Goal: Ask a question

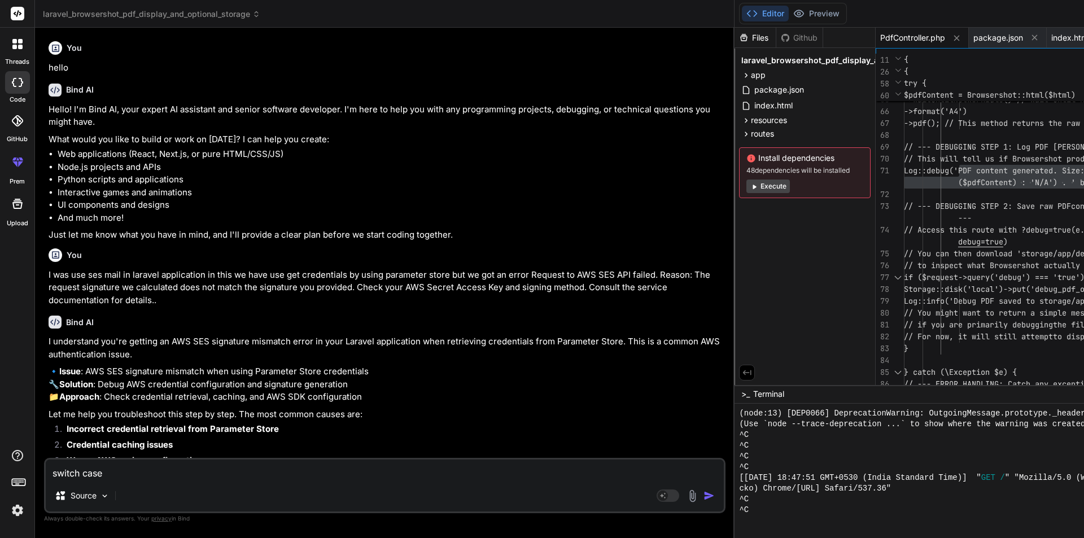
scroll to position [612, 0]
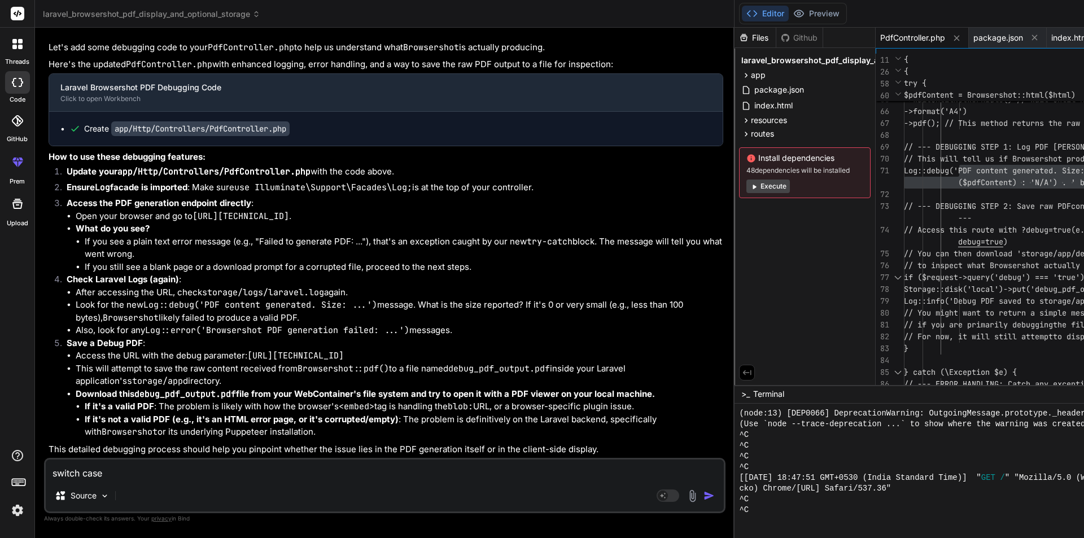
click at [188, 475] on textarea "switch case" at bounding box center [385, 470] width 678 height 20
type textarea "switch cas"
type textarea "x"
type textarea "switch ca"
type textarea "x"
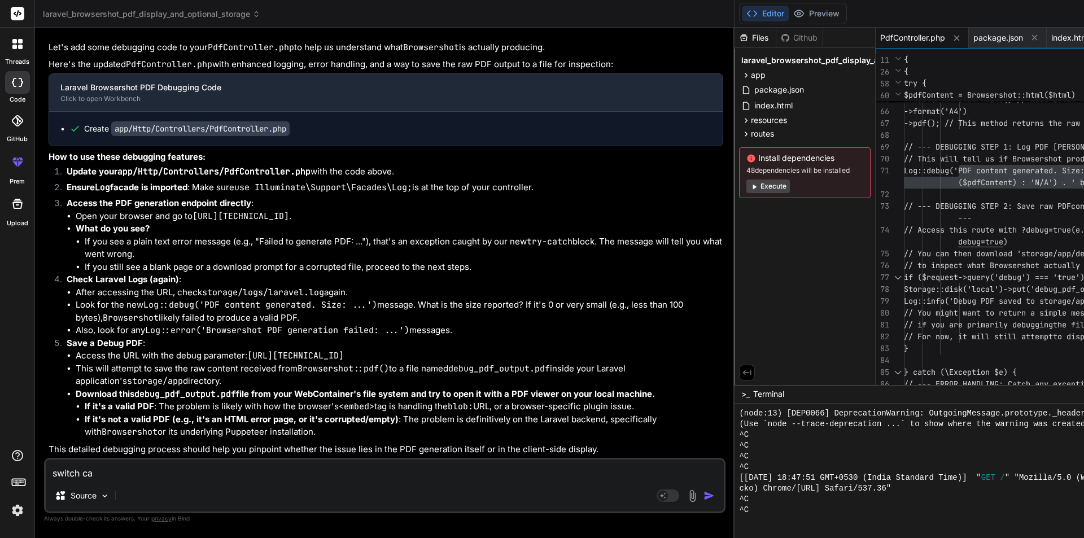
type textarea "switch c"
type textarea "x"
type textarea "switch"
type textarea "x"
type textarea "switch"
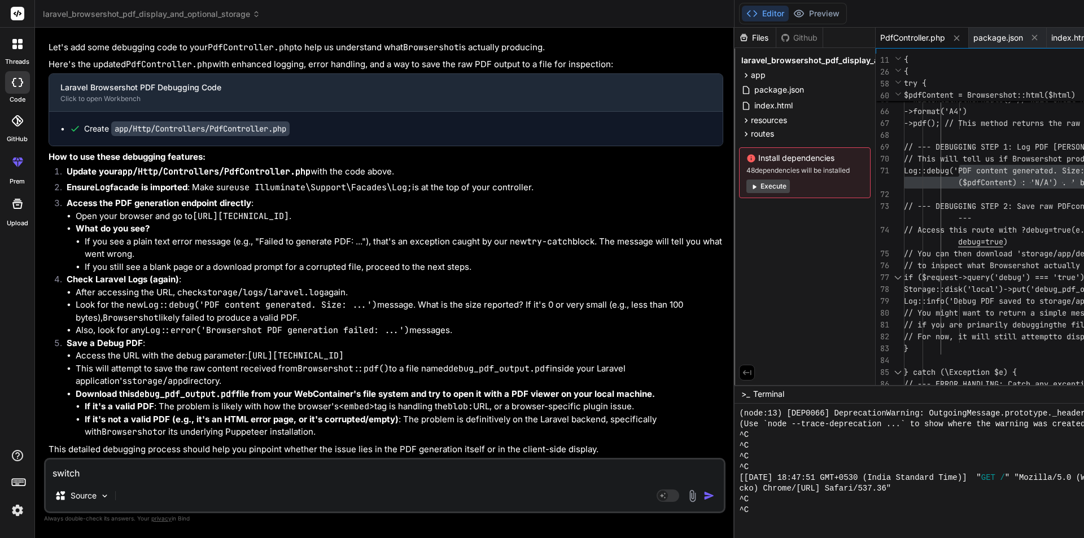
type textarea "x"
type textarea "switc"
type textarea "x"
type textarea "swit"
type textarea "x"
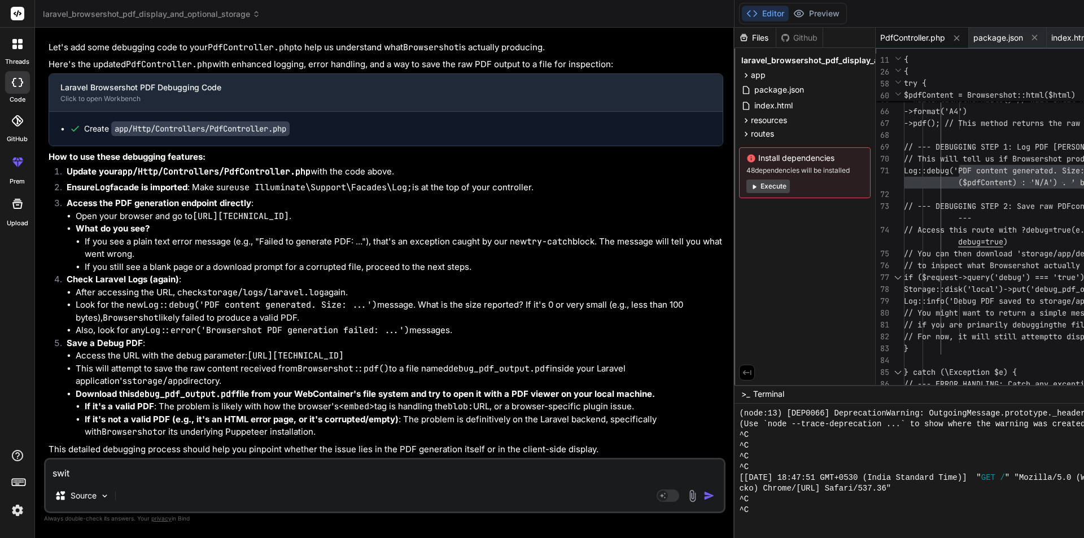
type textarea "swi"
type textarea "x"
type textarea "sw"
type textarea "x"
type textarea "s"
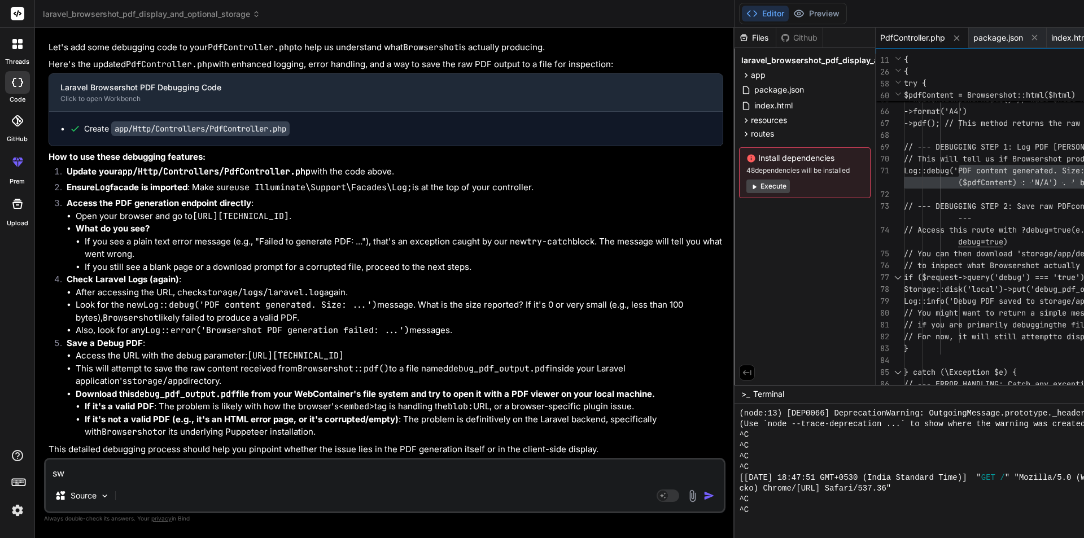
type textarea "x"
type textarea "i"
type textarea "x"
type textarea "in"
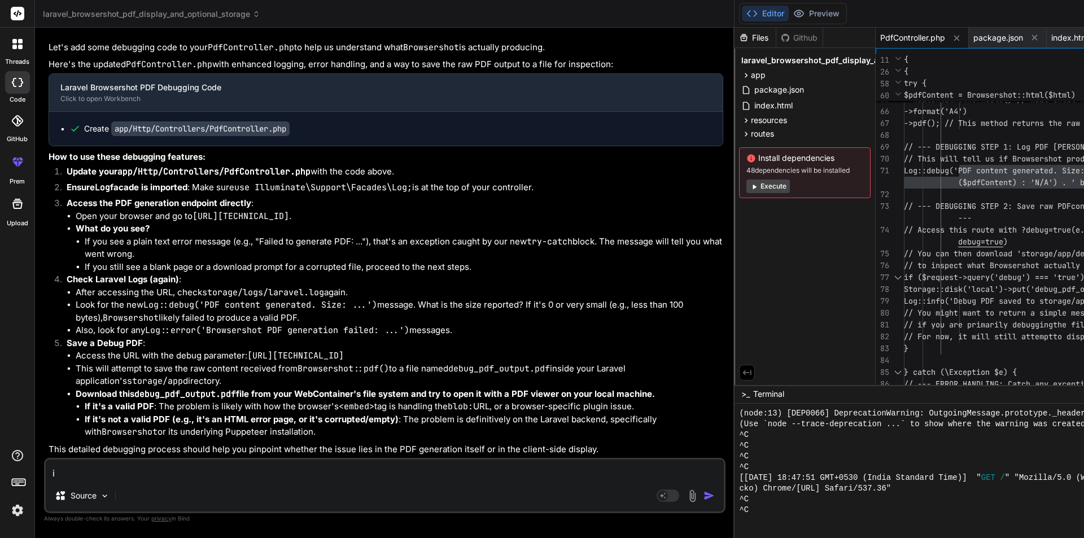
type textarea "x"
type textarea "in"
type textarea "x"
type textarea "in l"
type textarea "x"
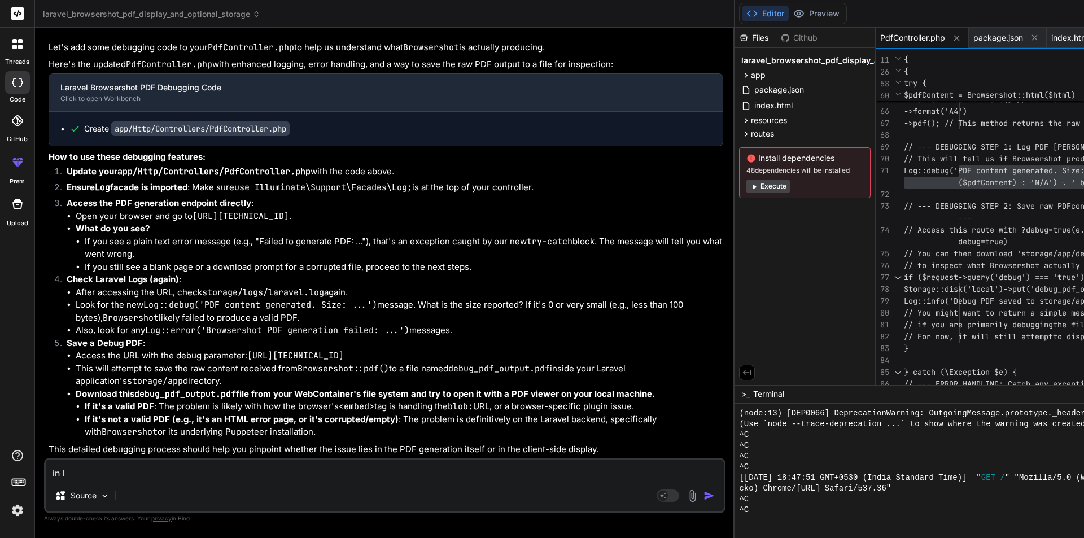
type textarea "in la"
type textarea "x"
type textarea "in lar"
type textarea "x"
type textarea "in [GEOGRAPHIC_DATA]"
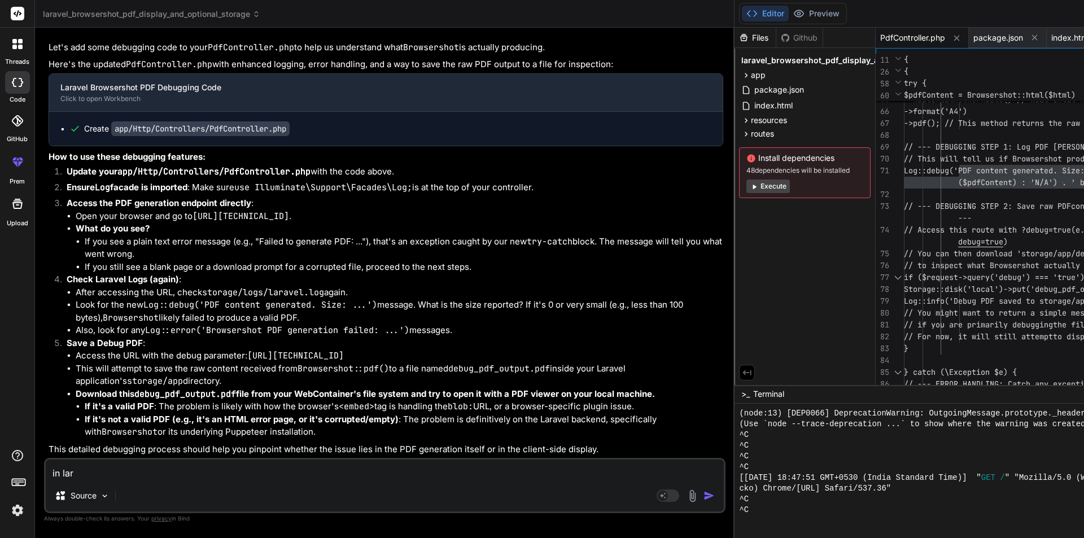
type textarea "x"
type textarea "in larav"
type textarea "x"
type textarea "in [GEOGRAPHIC_DATA]"
type textarea "x"
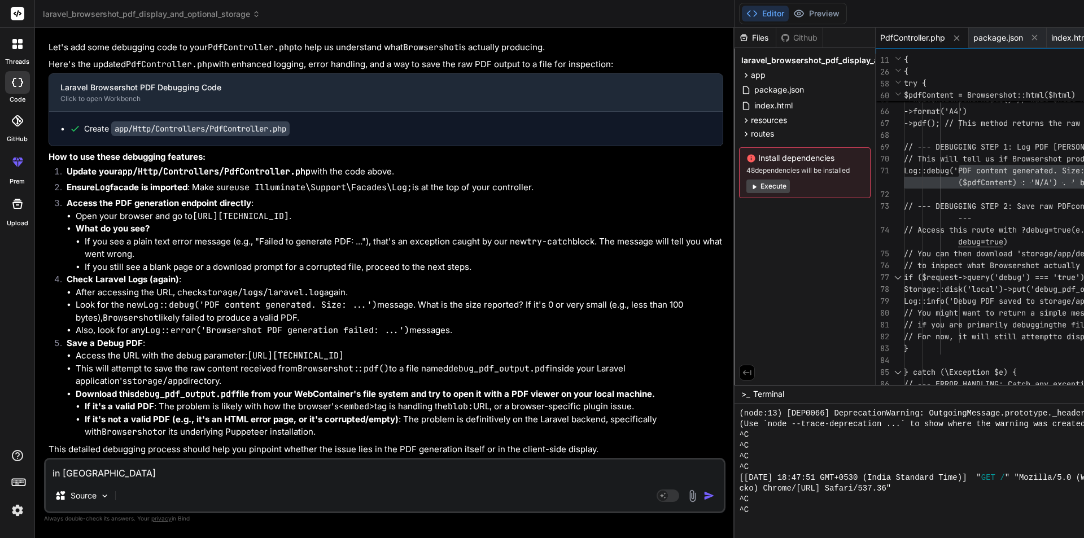
type textarea "in laravel"
type textarea "x"
type textarea "in laravel"
type textarea "x"
type textarea "in laravel w"
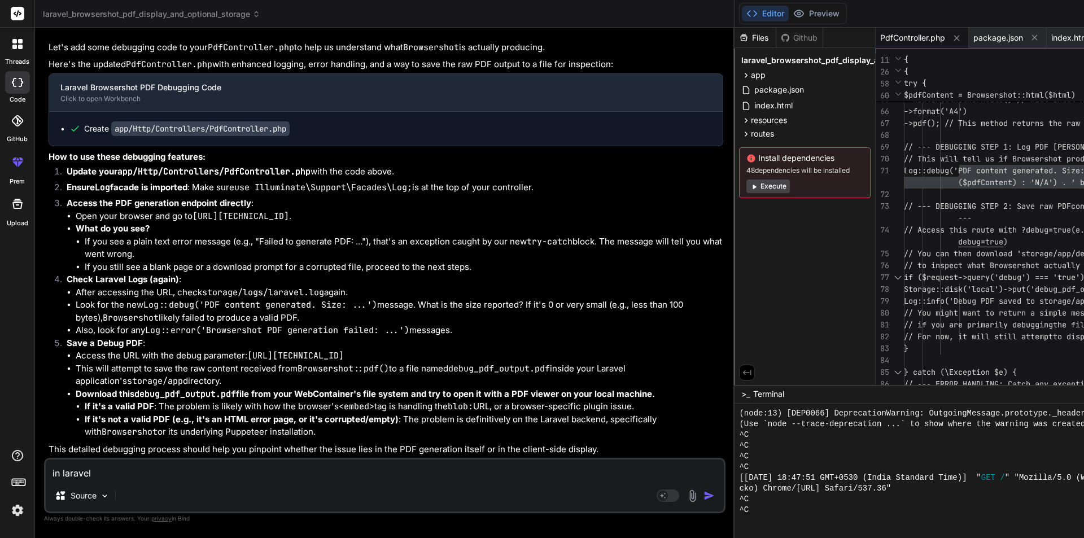
type textarea "x"
type textarea "in [GEOGRAPHIC_DATA] we"
type textarea "x"
type textarea "in [GEOGRAPHIC_DATA] we"
type textarea "x"
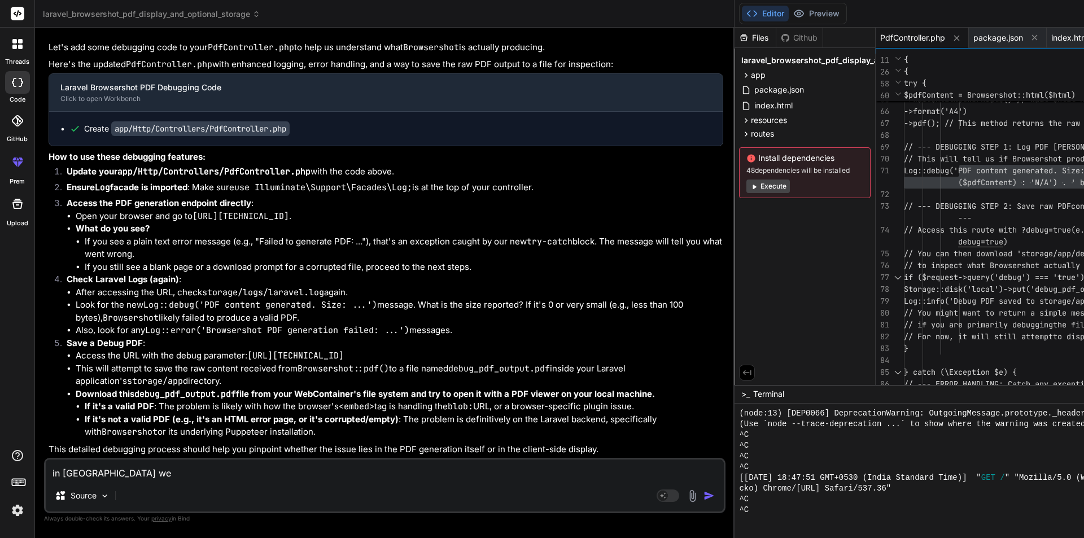
type textarea "in [GEOGRAPHIC_DATA] we h"
type textarea "x"
type textarea "in [GEOGRAPHIC_DATA] we ha"
type textarea "x"
type textarea "in [GEOGRAPHIC_DATA] we hav"
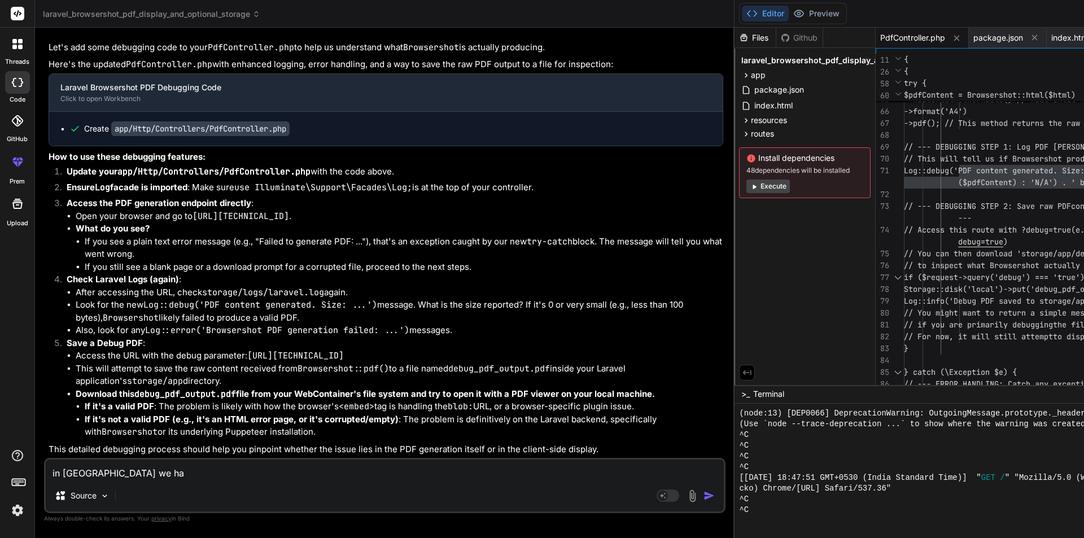
type textarea "x"
type textarea "in [GEOGRAPHIC_DATA] we have"
type textarea "x"
type textarea "in [GEOGRAPHIC_DATA] we have"
type textarea "x"
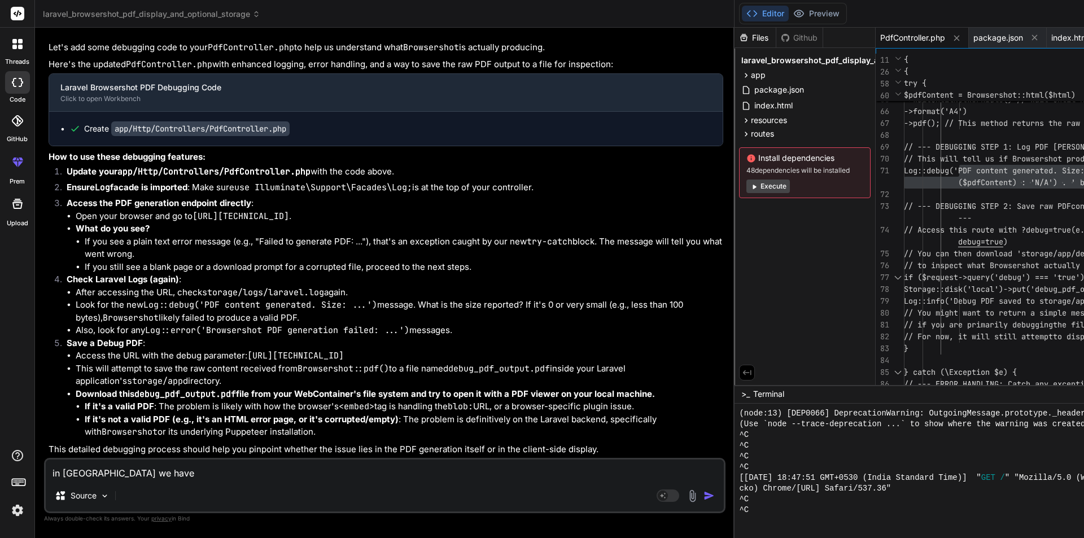
type textarea "in [GEOGRAPHIC_DATA] we have f"
type textarea "x"
type textarea "in [GEOGRAPHIC_DATA] we have fi"
type textarea "x"
type textarea "in [GEOGRAPHIC_DATA] we have fil"
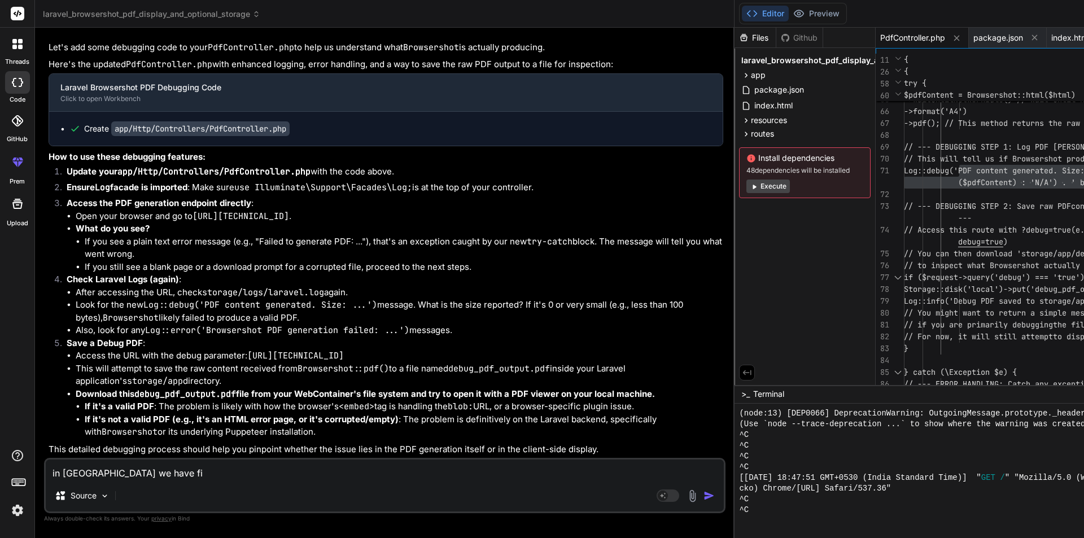
type textarea "x"
type textarea "in [GEOGRAPHIC_DATA] we have file"
type textarea "x"
type textarea "in [GEOGRAPHIC_DATA] we have file"
type textarea "x"
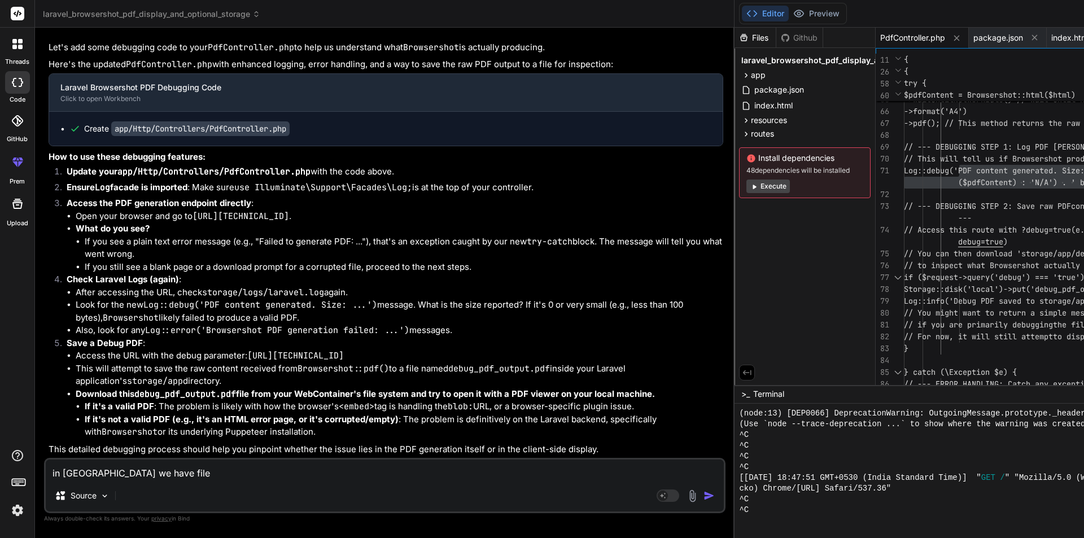
type textarea "in [GEOGRAPHIC_DATA] we have file i"
type textarea "x"
type textarea "in [GEOGRAPHIC_DATA] we have file in"
type textarea "x"
type textarea "in [GEOGRAPHIC_DATA] we have file in"
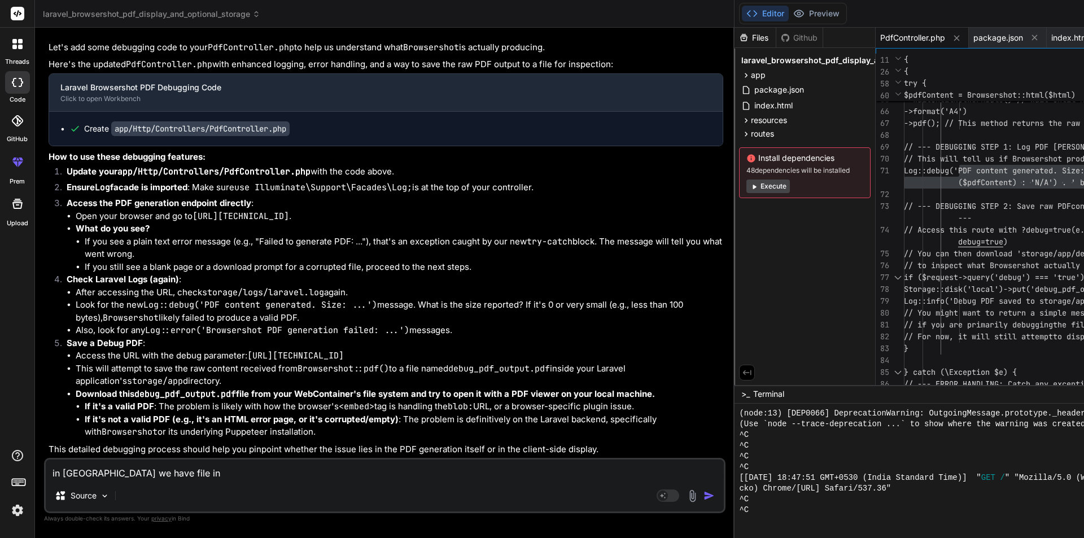
type textarea "x"
type textarea "in [GEOGRAPHIC_DATA] we have file in t"
type textarea "x"
type textarea "in [GEOGRAPHIC_DATA] we have file in th"
type textarea "x"
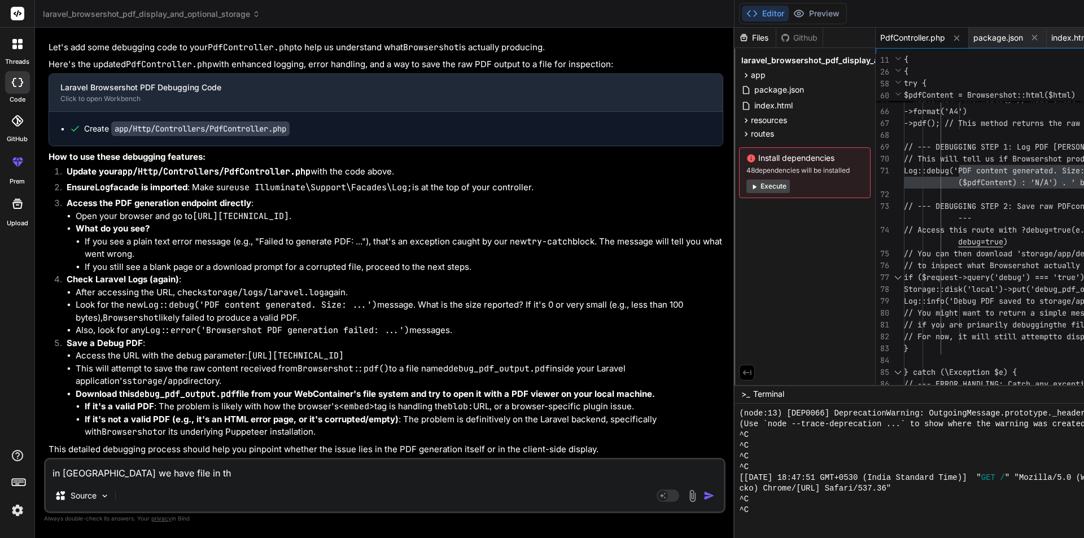
type textarea "in [GEOGRAPHIC_DATA] we have file in the"
type textarea "x"
type textarea "in [GEOGRAPHIC_DATA] we have file in the"
type textarea "x"
type textarea "in [GEOGRAPHIC_DATA] we have file in the s"
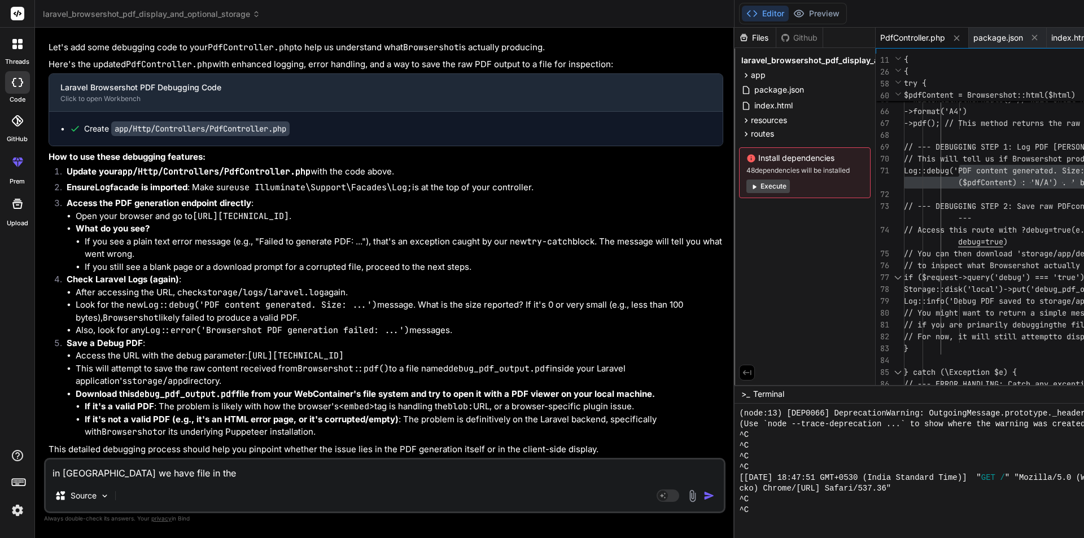
type textarea "x"
type textarea "in [GEOGRAPHIC_DATA] we have file in the st"
type textarea "x"
type textarea "in [GEOGRAPHIC_DATA] we have file in the sto"
type textarea "x"
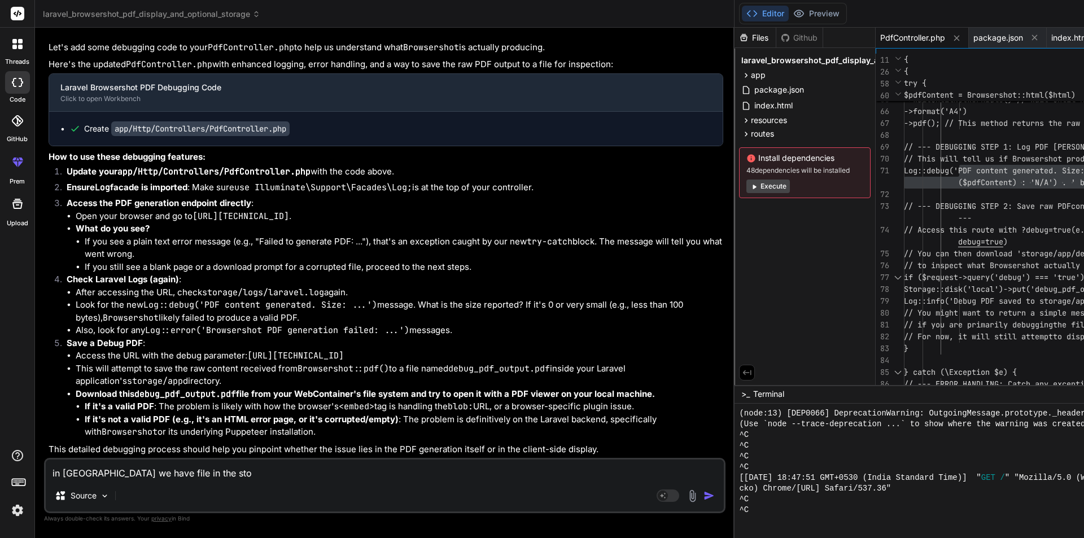
type textarea "in [GEOGRAPHIC_DATA] we have file in the stor"
type textarea "x"
type textarea "in [GEOGRAPHIC_DATA] we have file in the store"
type textarea "x"
type textarea "in [GEOGRAPHIC_DATA] we have file in the stor"
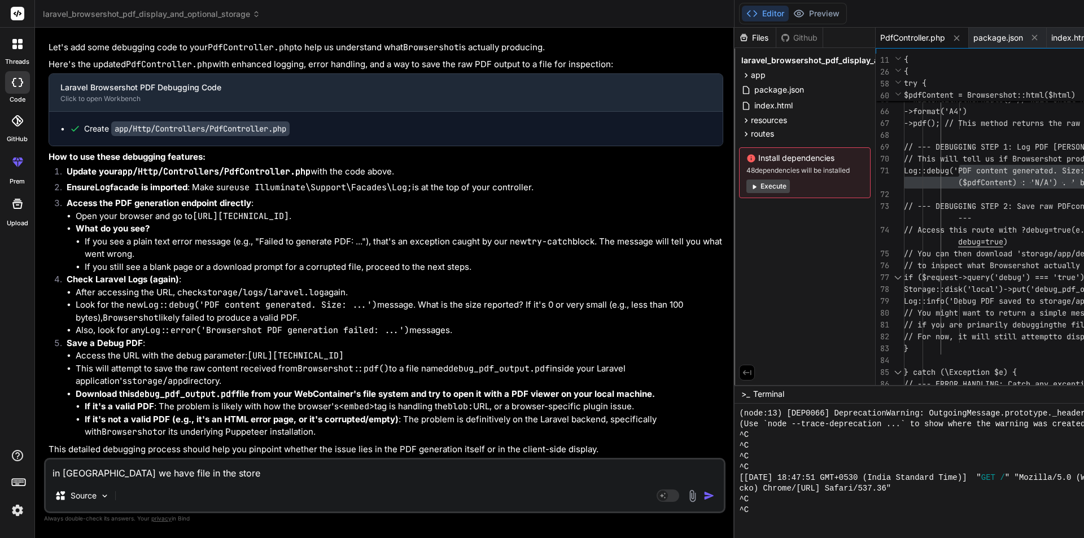
type textarea "x"
type textarea "in [GEOGRAPHIC_DATA] we have file in the stora"
type textarea "x"
type textarea "in [GEOGRAPHIC_DATA] we have file in the storag"
type textarea "x"
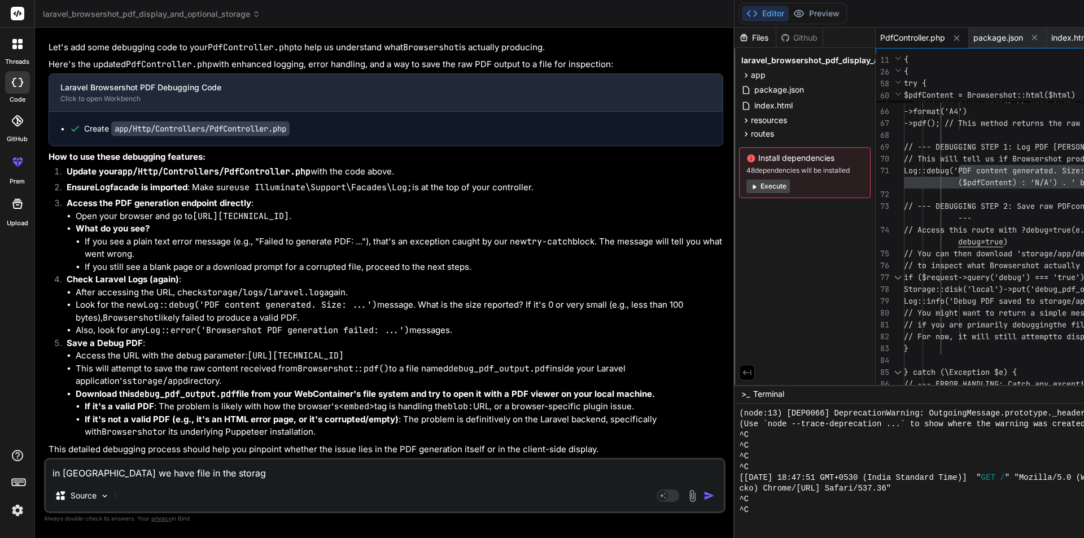
type textarea "in [GEOGRAPHIC_DATA] we have file in the storage"
type textarea "x"
type textarea "in [GEOGRAPHIC_DATA] we have file in the storage"
type textarea "x"
type textarea "in [GEOGRAPHIC_DATA] we have file in the storage f"
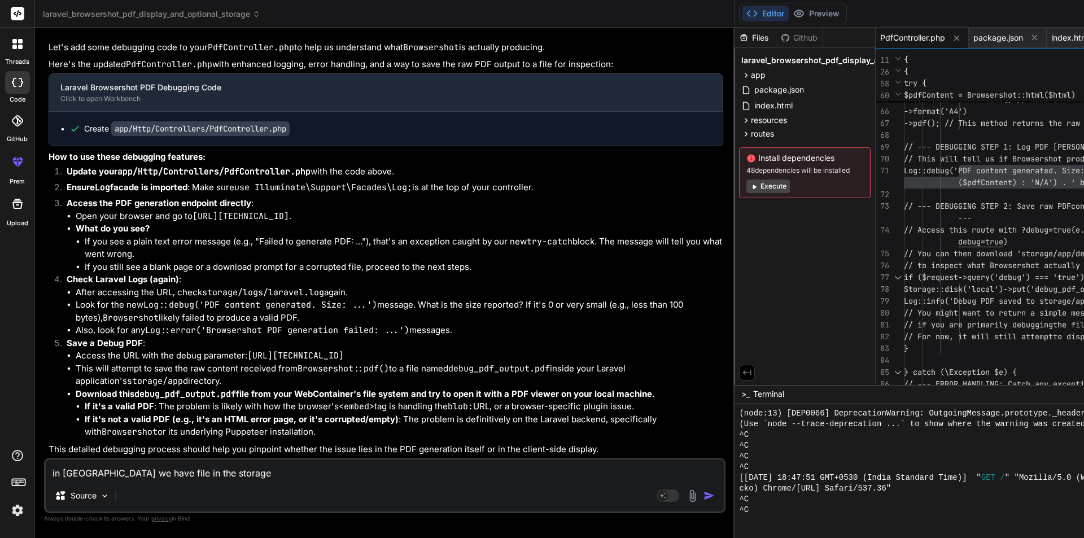
type textarea "x"
type textarea "in [GEOGRAPHIC_DATA] we have file in the storage fi"
type textarea "x"
type textarea "in [GEOGRAPHIC_DATA] we have file in the storage fil"
type textarea "x"
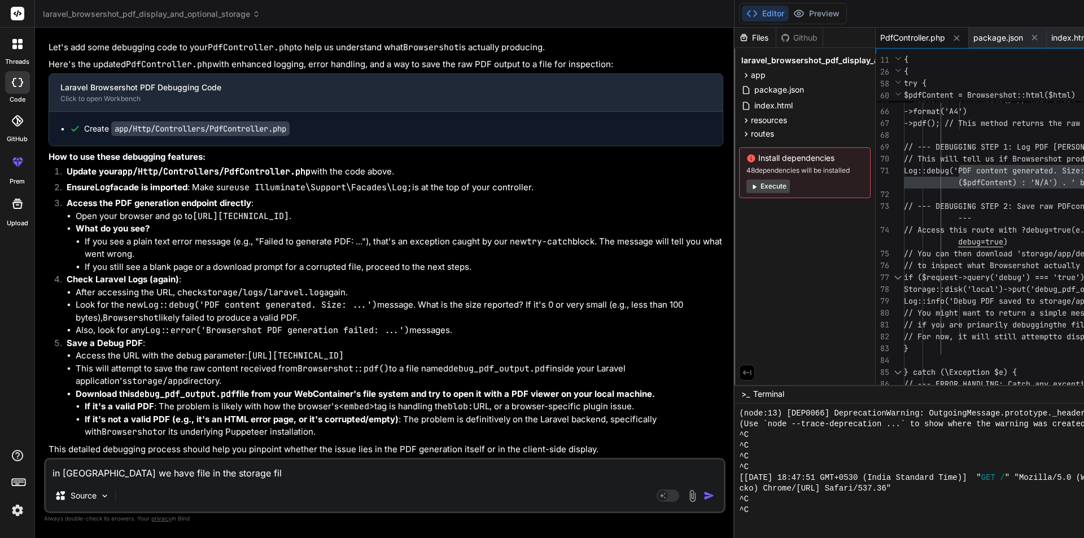
type textarea "in [GEOGRAPHIC_DATA] we have file in the storage fild"
type textarea "x"
type textarea "in [GEOGRAPHIC_DATA] we have file in the storage filde"
type textarea "x"
type textarea "in [GEOGRAPHIC_DATA] we have file in the storage filder"
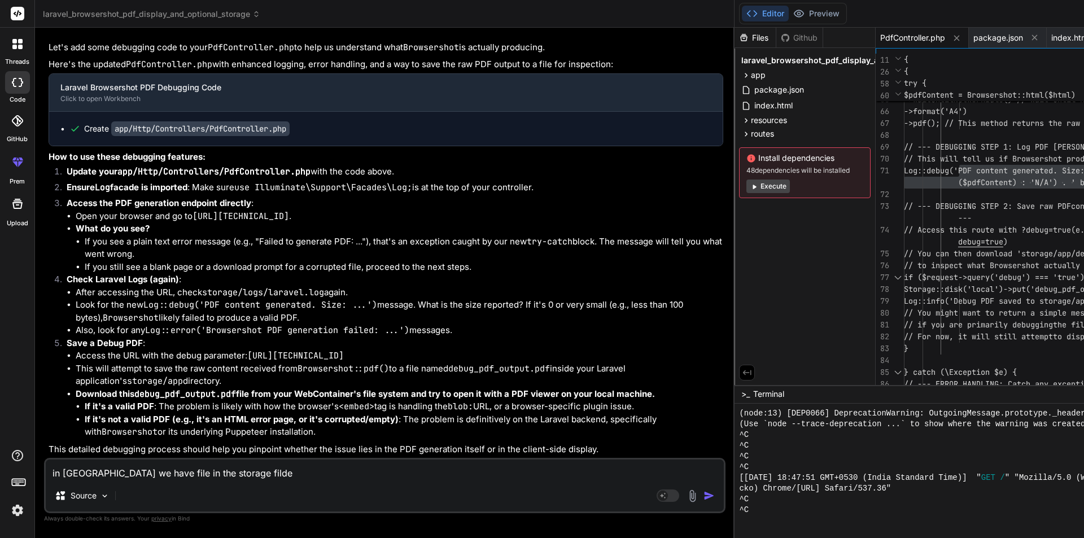
type textarea "x"
type textarea "in [GEOGRAPHIC_DATA] we have file in the storage filde"
type textarea "x"
type textarea "in [GEOGRAPHIC_DATA] we have file in the storage fild"
type textarea "x"
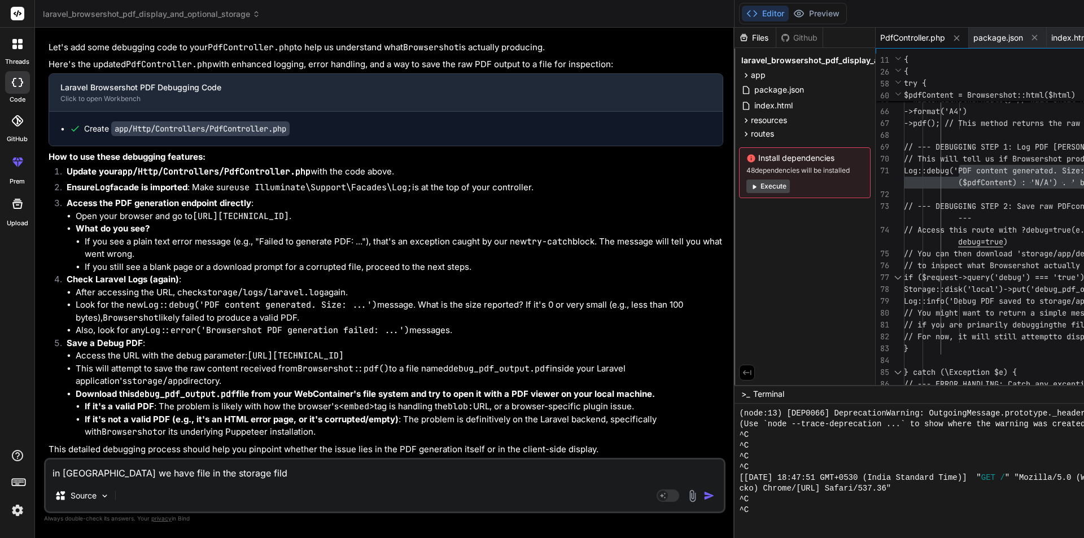
type textarea "in [GEOGRAPHIC_DATA] we have file in the storage fil"
type textarea "x"
type textarea "in [GEOGRAPHIC_DATA] we have file in the storage fi"
type textarea "x"
type textarea "in [GEOGRAPHIC_DATA] we have file in the storage f"
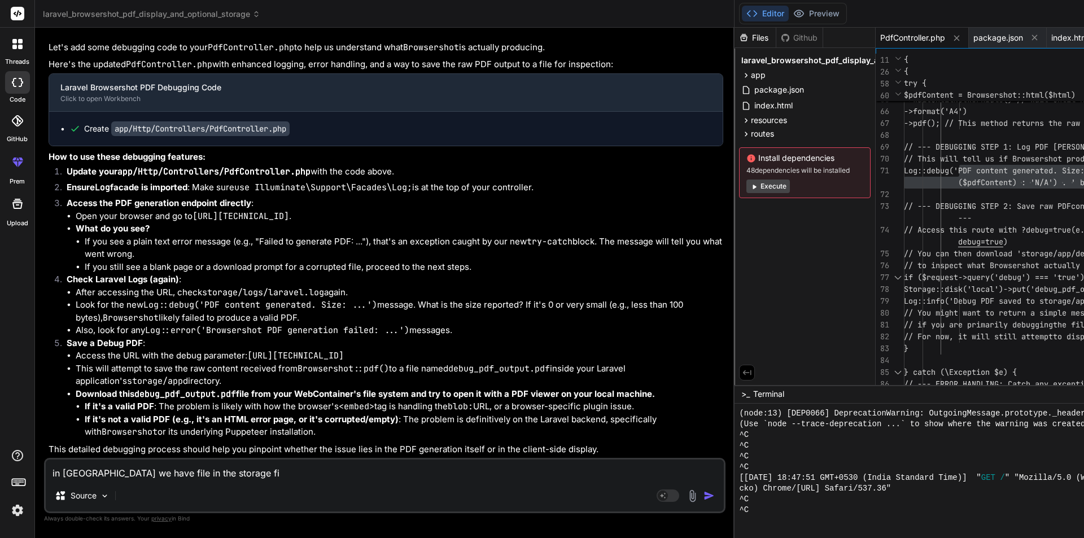
type textarea "x"
type textarea "in [GEOGRAPHIC_DATA] we have file in the storage fo"
type textarea "x"
type textarea "in [GEOGRAPHIC_DATA] we have file in the storage fol"
type textarea "x"
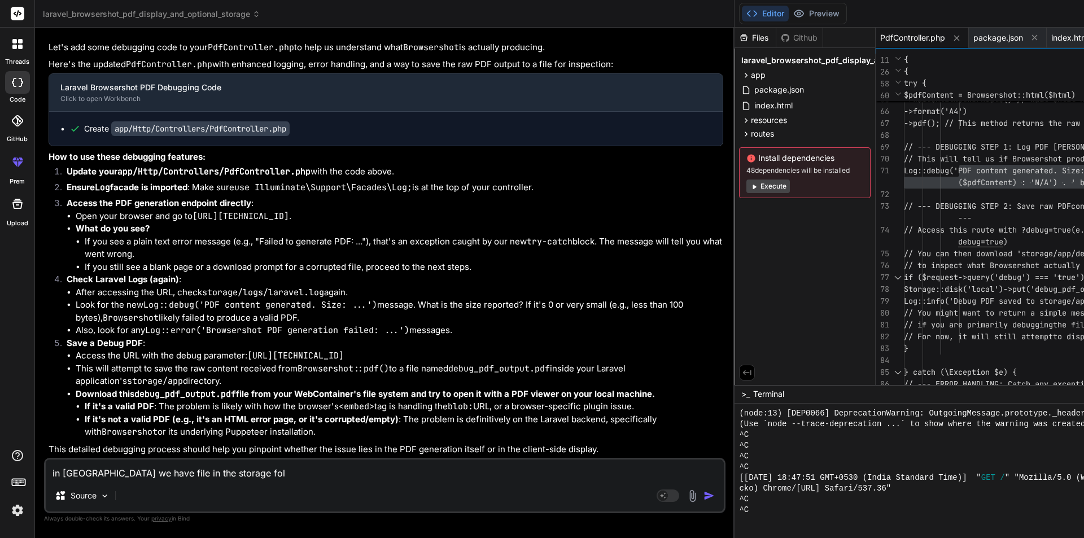
type textarea "in [GEOGRAPHIC_DATA] we have file in the storage fold"
type textarea "x"
type textarea "in [GEOGRAPHIC_DATA] we have file in the storage folde"
type textarea "x"
type textarea "in [GEOGRAPHIC_DATA] we have file in the storage folder"
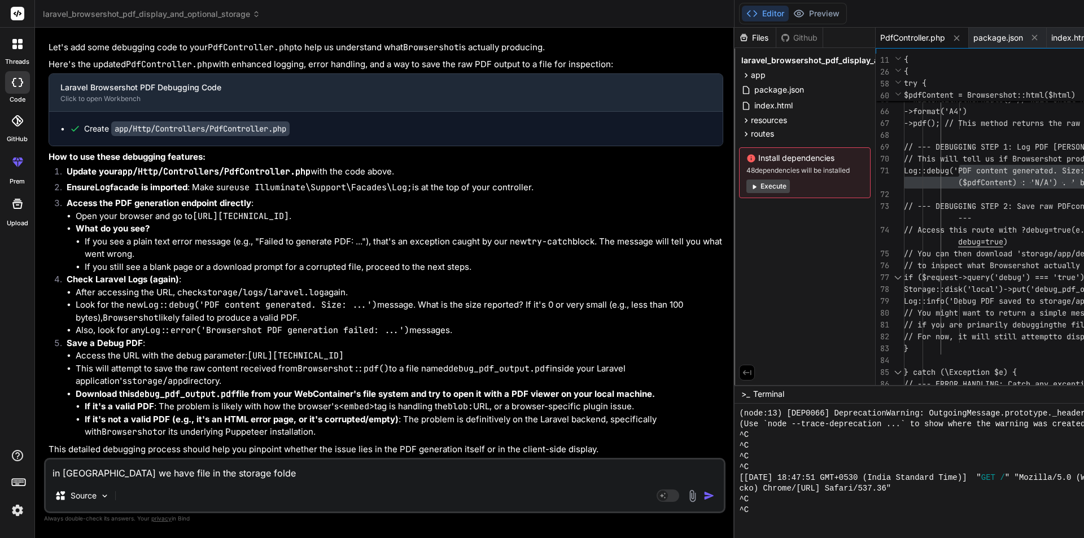
type textarea "x"
type textarea "in [GEOGRAPHIC_DATA] we have file in the storage folder"
type textarea "x"
type textarea "in [GEOGRAPHIC_DATA] we have file in the storage folder b"
type textarea "x"
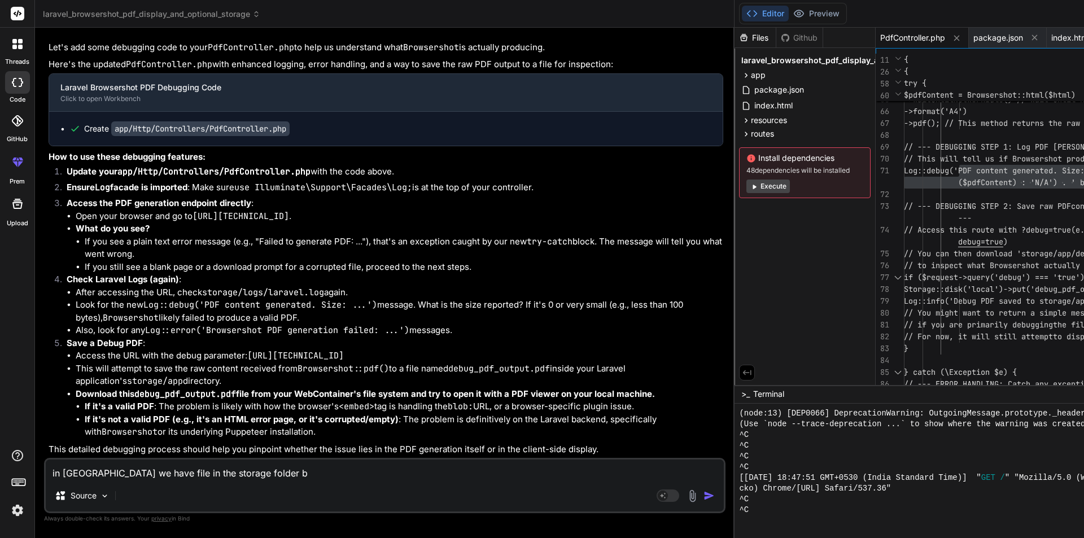
type textarea "in [GEOGRAPHIC_DATA] we have file in the storage folder bu"
type textarea "x"
type textarea "in [GEOGRAPHIC_DATA] we have file in the storage folder but"
type textarea "x"
type textarea "in [GEOGRAPHIC_DATA] we have file in the storage folder but"
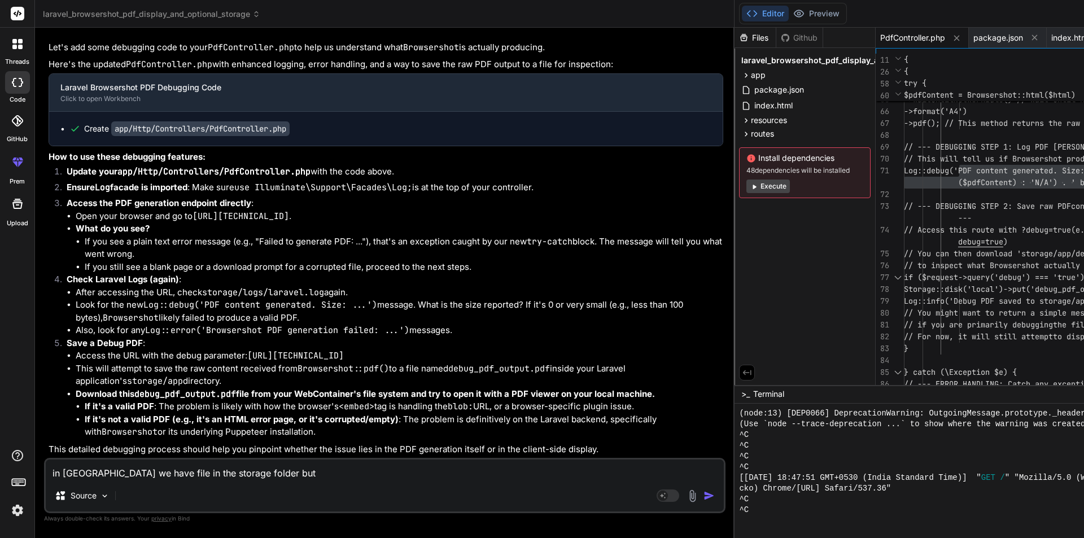
type textarea "x"
type textarea "in [GEOGRAPHIC_DATA] we have file in the storage folder but i"
type textarea "x"
type textarea "in [GEOGRAPHIC_DATA] we have file in the storage folder but it"
type textarea "x"
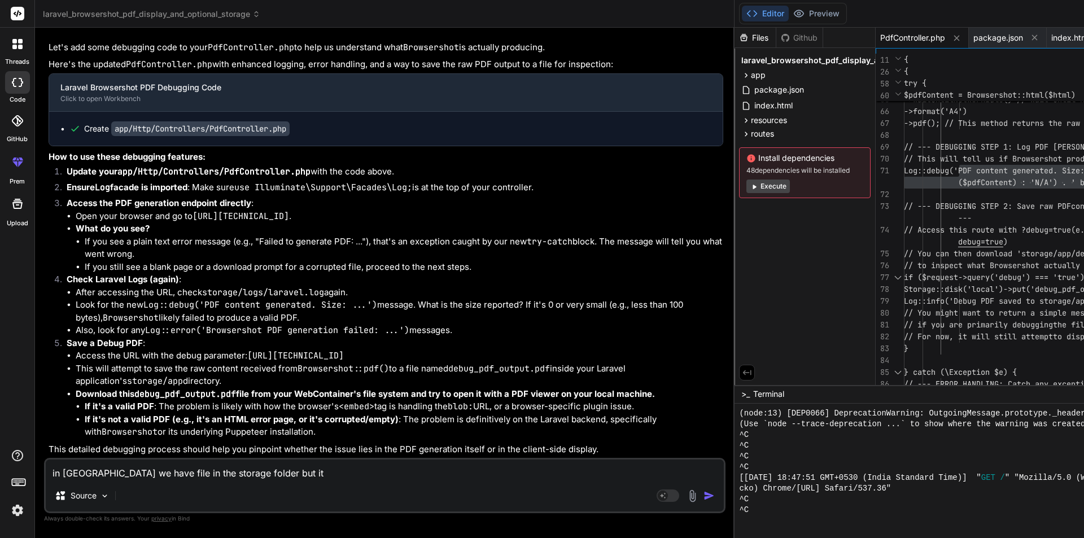
type textarea "in [GEOGRAPHIC_DATA] we have file in the storage folder but it"
type textarea "x"
type textarea "in [GEOGRAPHIC_DATA] we have file in the storage folder but it c"
type textarea "x"
type textarea "in [GEOGRAPHIC_DATA] we have file in the storage folder but it ca"
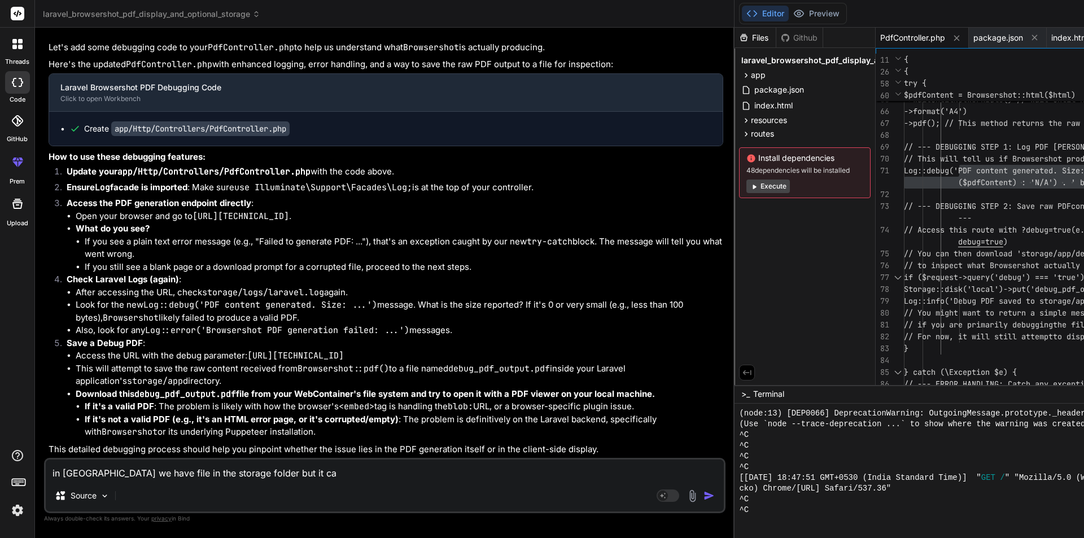
type textarea "x"
type textarea "in [GEOGRAPHIC_DATA] we have file in the storage folder but it can"
type textarea "x"
type textarea "in [GEOGRAPHIC_DATA] we have file in the storage folder but it [PERSON_NAME]"
type textarea "x"
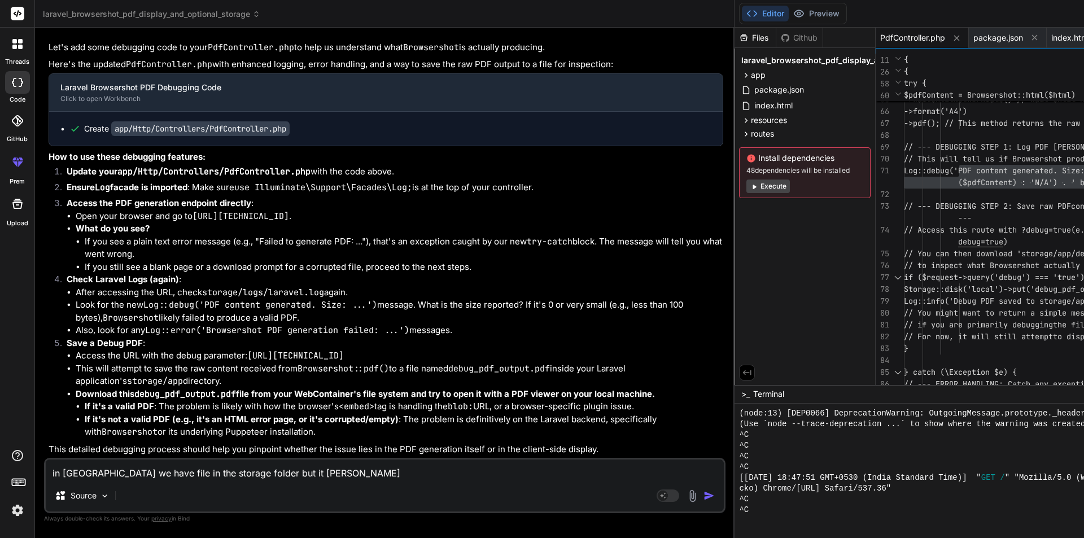
type textarea "in [GEOGRAPHIC_DATA] we have file in the storage folder but it canno"
type textarea "x"
type textarea "in [GEOGRAPHIC_DATA] we have file in the storage folder but it cannot"
type textarea "x"
type textarea "in [GEOGRAPHIC_DATA] we have file in the storage folder but it cannot"
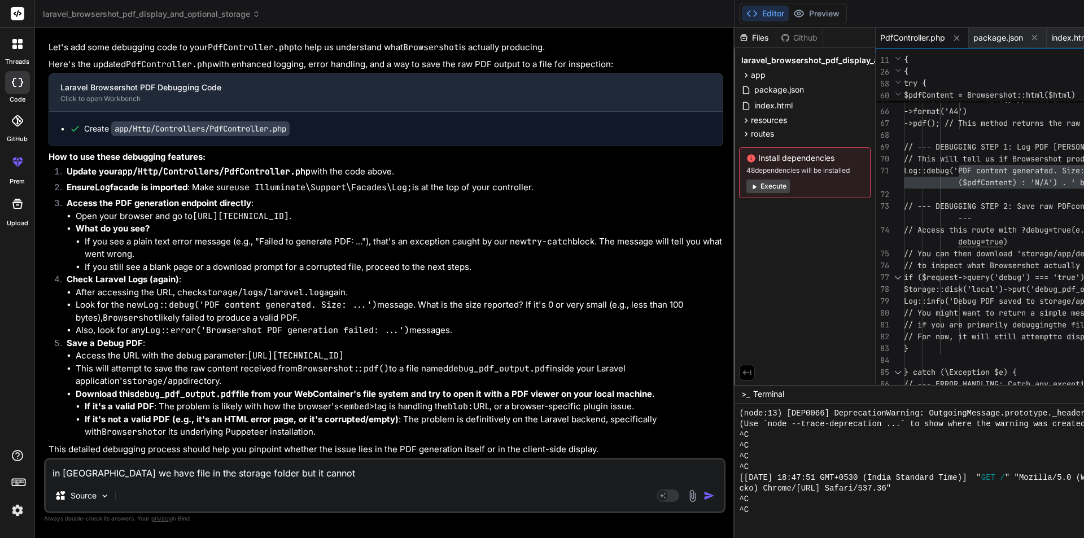
type textarea "x"
type textarea "in [GEOGRAPHIC_DATA] we have file in the storage folder but it cannot a"
type textarea "x"
type textarea "in [GEOGRAPHIC_DATA] we have file in the storage folder but it cannot ac"
type textarea "x"
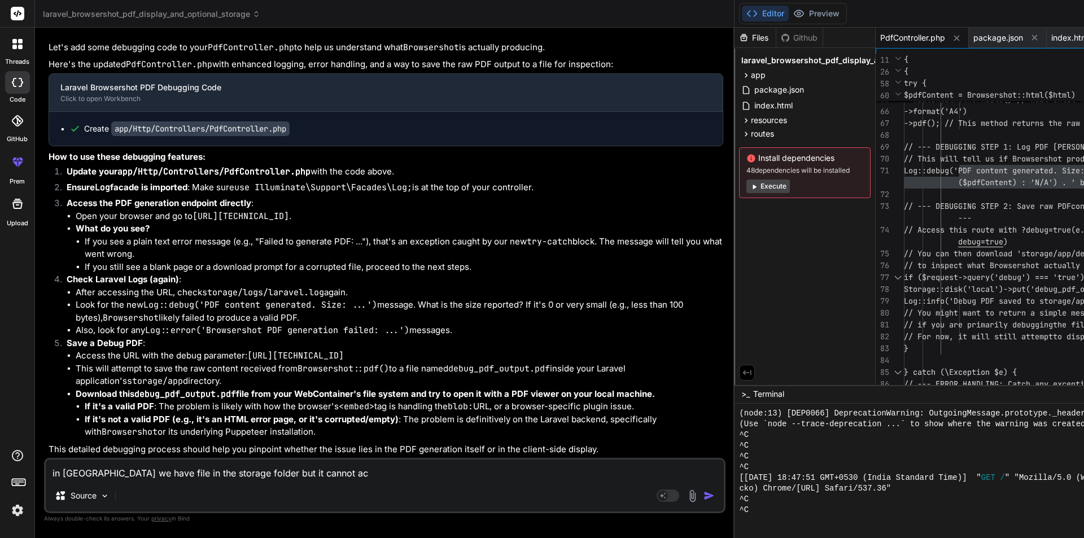
type textarea "in [GEOGRAPHIC_DATA] we have file in the storage folder but it cannot acc"
type textarea "x"
type textarea "in [GEOGRAPHIC_DATA] we have file in the storage folder but it cannot acce"
type textarea "x"
type textarea "in [GEOGRAPHIC_DATA] we have file in the storage folder but it cannot acces"
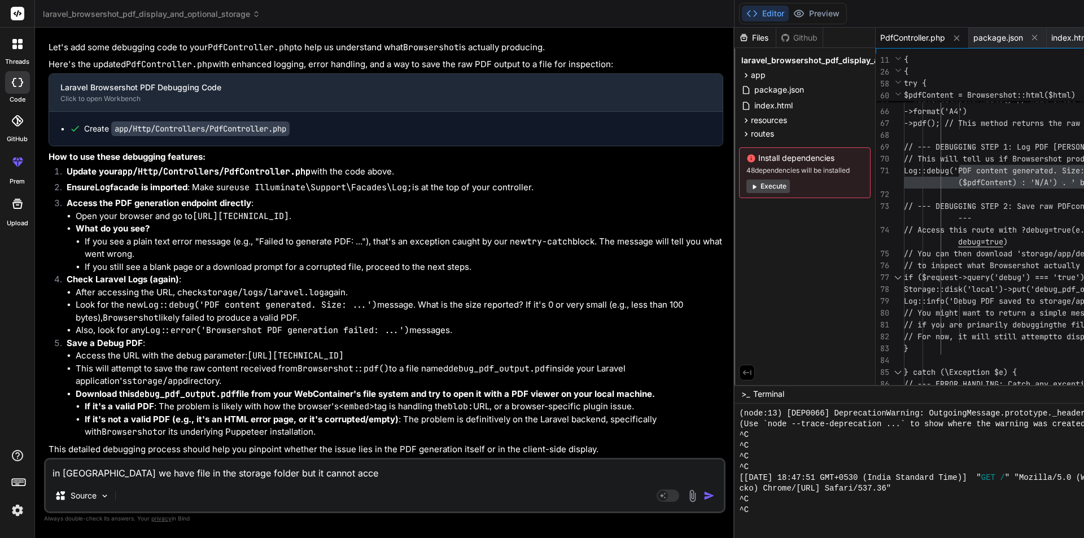
type textarea "x"
type textarea "in [GEOGRAPHIC_DATA] we have file in the storage folder but it cannot acces"
type textarea "x"
type textarea "in [GEOGRAPHIC_DATA] we have file in the storage folder but it cannot acces s"
type textarea "x"
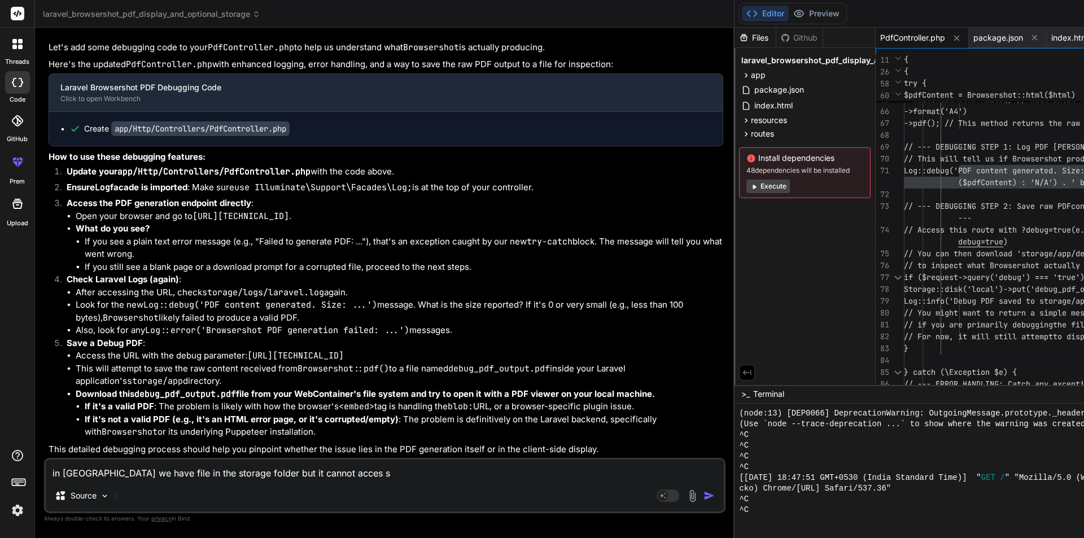
type textarea "in [GEOGRAPHIC_DATA] we have file in the storage folder but it cannot acces s"
type textarea "x"
type textarea "in [GEOGRAPHIC_DATA] we have file in the storage folder but it cannot acces s i"
type textarea "x"
type textarea "in [GEOGRAPHIC_DATA] we have file in the storage folder but it cannot acces s it"
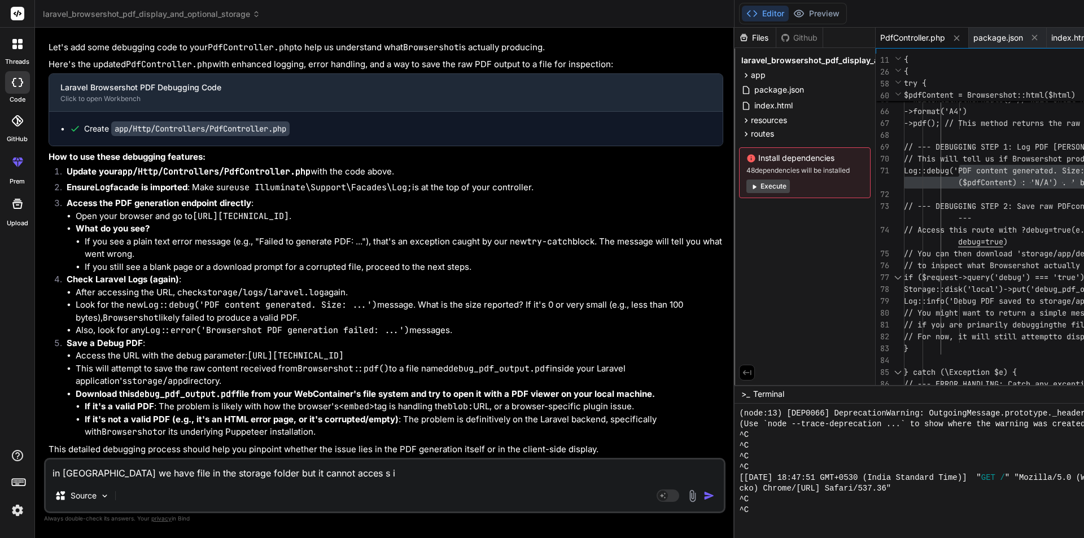
type textarea "x"
type textarea "in [GEOGRAPHIC_DATA] we have file in the storage folder but it cannot acces s i…"
type textarea "x"
type textarea "in [GEOGRAPHIC_DATA] we have file in the storage folder but it cannot acces s i…"
type textarea "x"
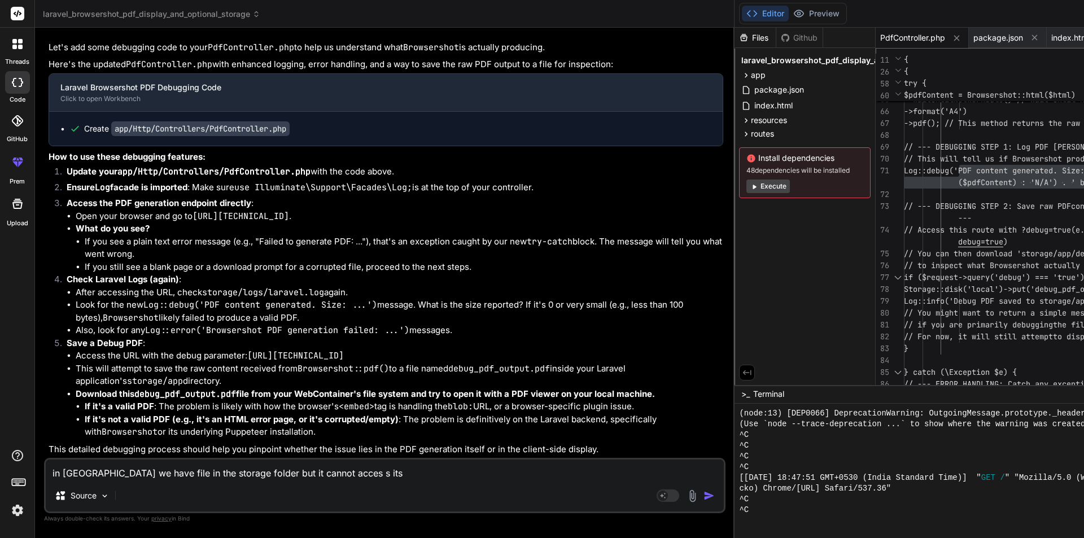
type textarea "in [GEOGRAPHIC_DATA] we have file in the storage folder but it cannot acces s i…"
type textarea "x"
type textarea "in [GEOGRAPHIC_DATA] we have file in the storage folder but it cannot acces s i…"
type textarea "x"
type textarea "in [GEOGRAPHIC_DATA] we have file in the storage folder but it cannot acces s i…"
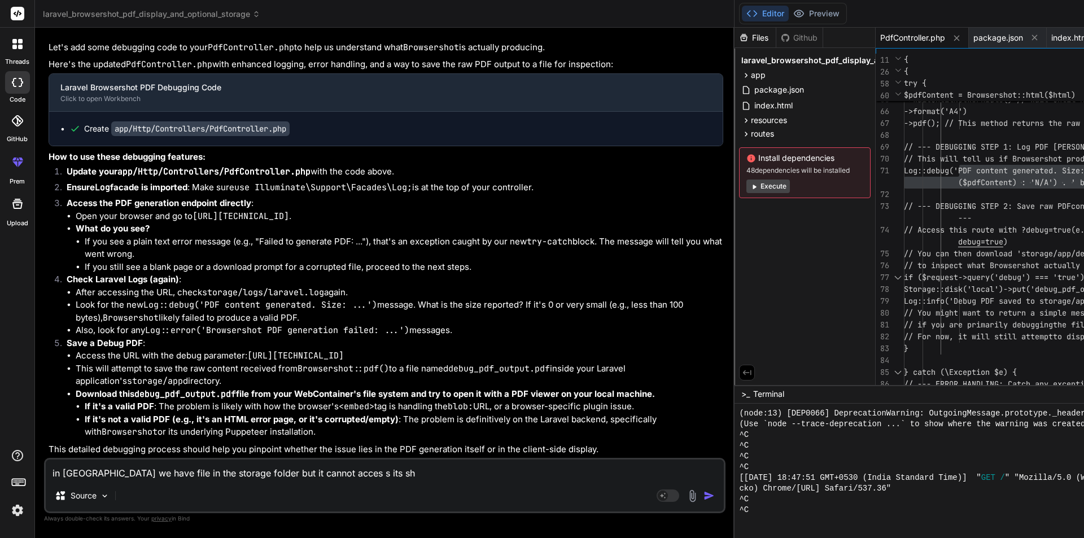
type textarea "x"
type textarea "in [GEOGRAPHIC_DATA] we have file in the storage folder but it cannot acces s i…"
type textarea "x"
type textarea "in [GEOGRAPHIC_DATA] we have file in the storage folder but it cannot acces s i…"
type textarea "x"
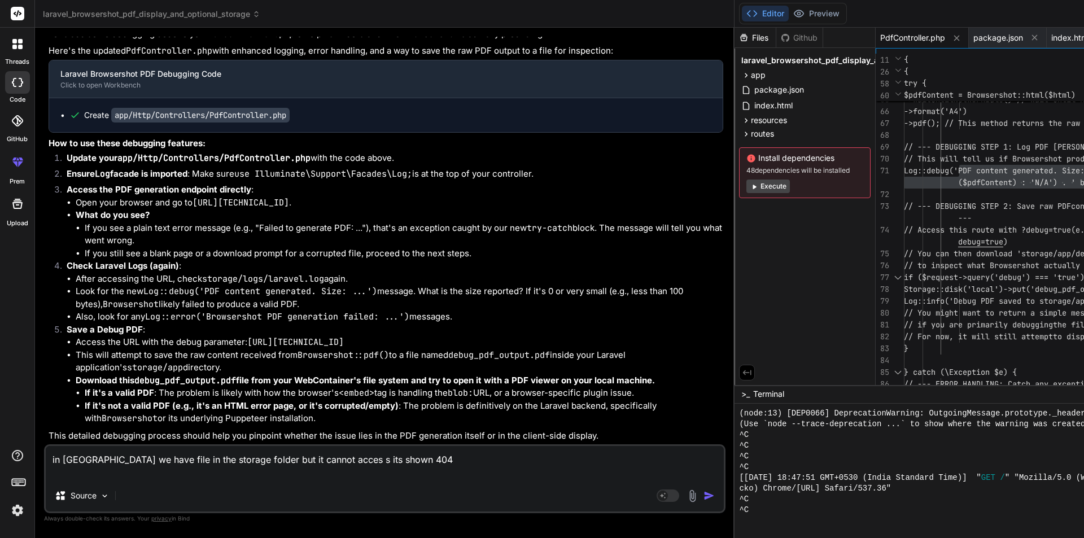
click at [321, 457] on textarea "in [GEOGRAPHIC_DATA] we have file in the storage folder but it cannot acces s i…" at bounding box center [385, 463] width 678 height 34
click at [143, 463] on textarea "in [GEOGRAPHIC_DATA] we have file in the storage folder but it cannot access it…" at bounding box center [385, 463] width 678 height 34
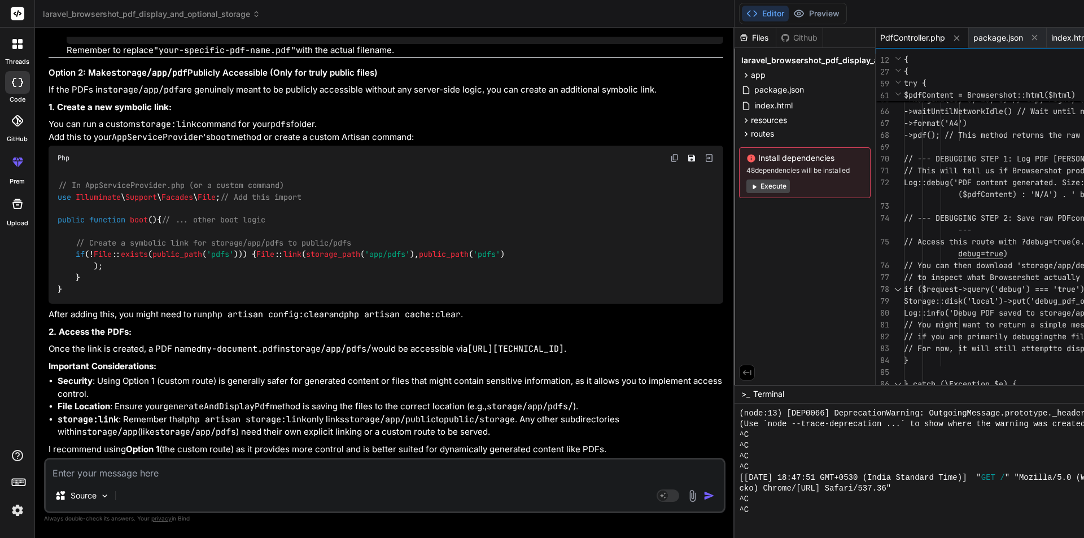
scroll to position [11655, 0]
